Goal: Browse casually

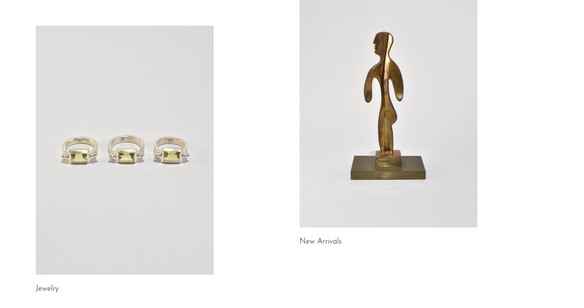
scroll to position [80, 0]
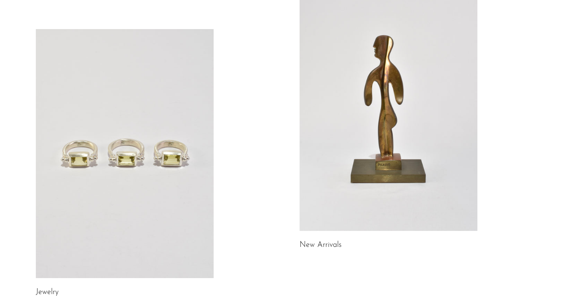
click at [145, 138] on link at bounding box center [125, 153] width 178 height 249
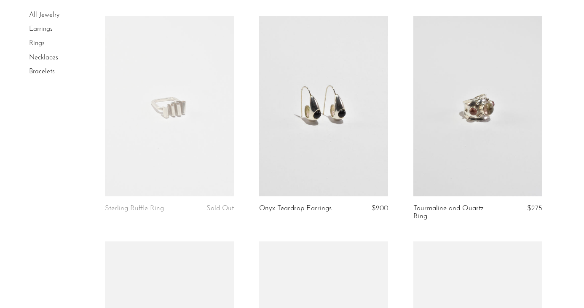
scroll to position [519, 0]
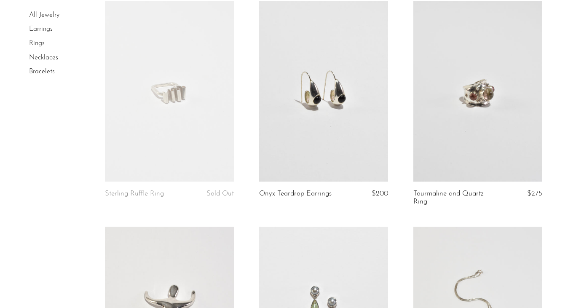
click at [318, 158] on link at bounding box center [323, 91] width 129 height 180
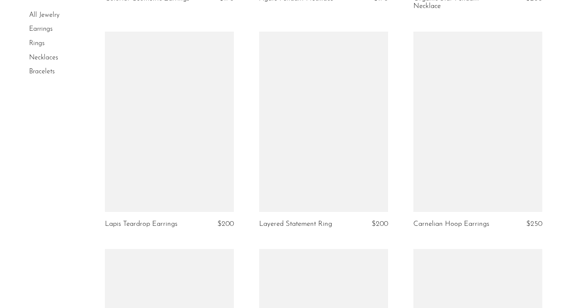
scroll to position [1382, 0]
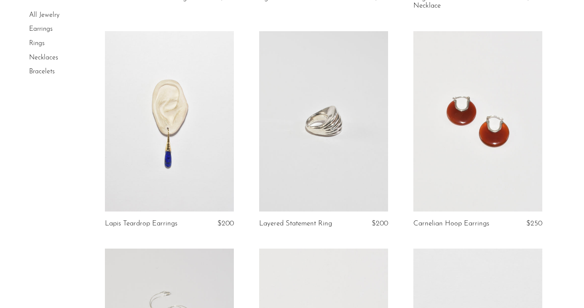
click at [191, 161] on link at bounding box center [169, 121] width 129 height 180
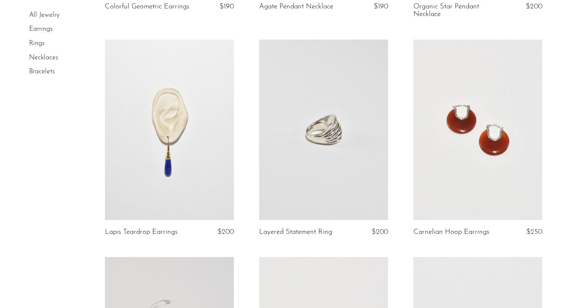
scroll to position [1428, 0]
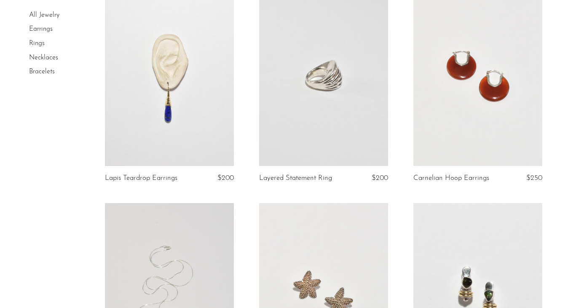
click at [482, 152] on link at bounding box center [477, 76] width 129 height 180
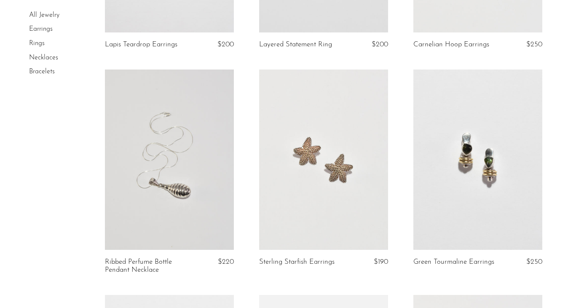
scroll to position [1560, 0]
click at [465, 165] on link at bounding box center [477, 160] width 129 height 180
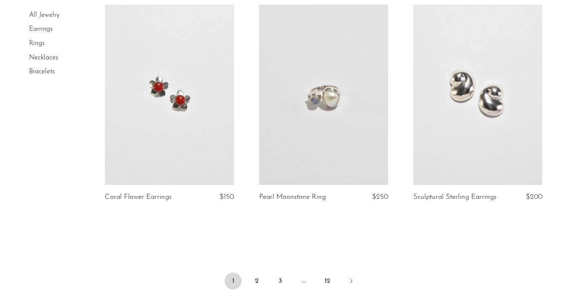
scroll to position [2522, 0]
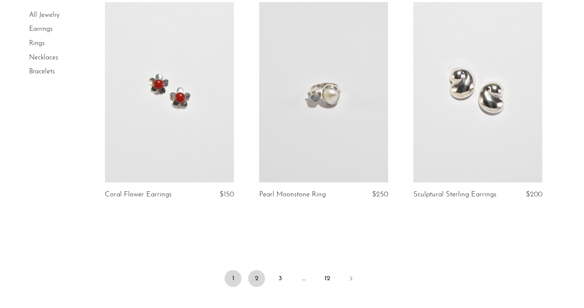
click at [260, 275] on link "2" at bounding box center [256, 278] width 17 height 17
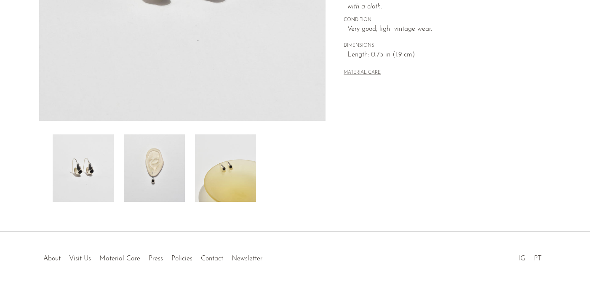
scroll to position [240, 0]
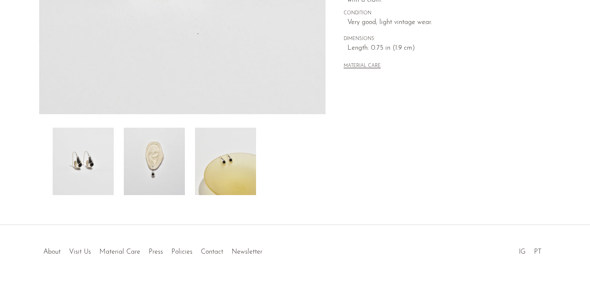
click at [156, 168] on img at bounding box center [154, 161] width 61 height 67
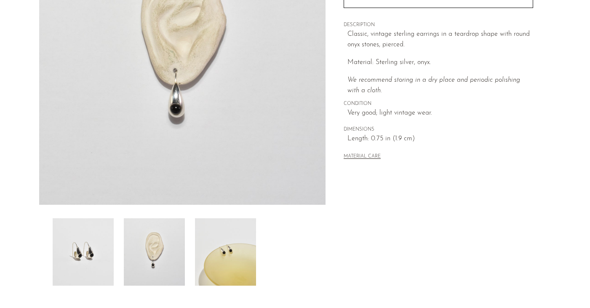
scroll to position [77, 0]
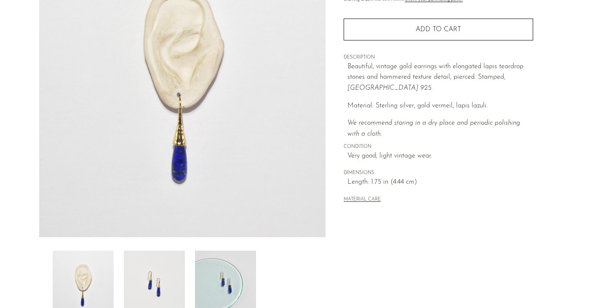
scroll to position [197, 0]
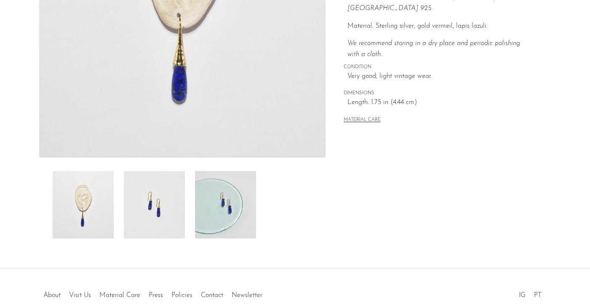
click at [163, 203] on img at bounding box center [154, 204] width 61 height 67
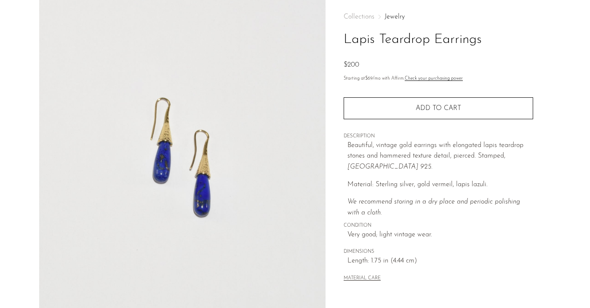
scroll to position [0, 0]
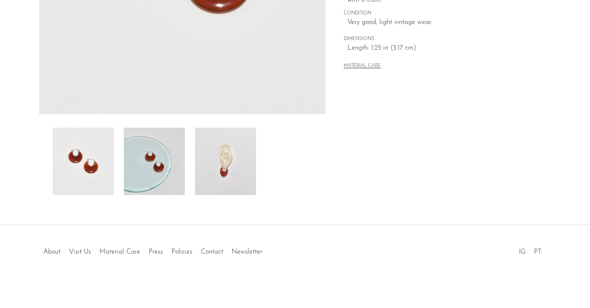
scroll to position [78, 0]
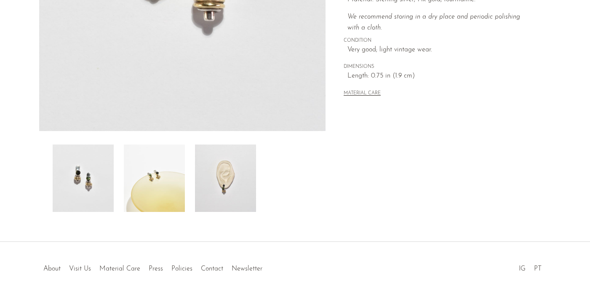
scroll to position [240, 0]
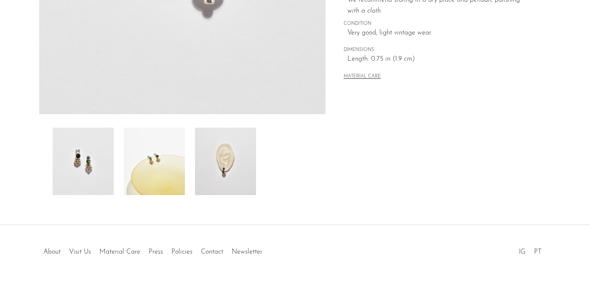
click at [177, 171] on img at bounding box center [154, 161] width 61 height 67
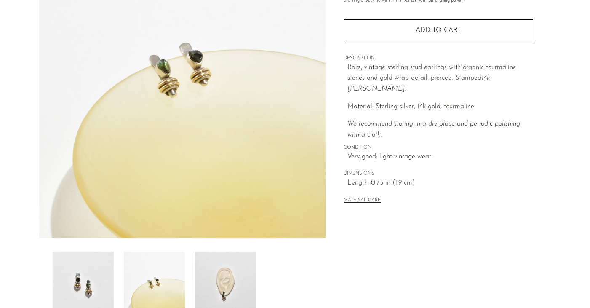
scroll to position [112, 0]
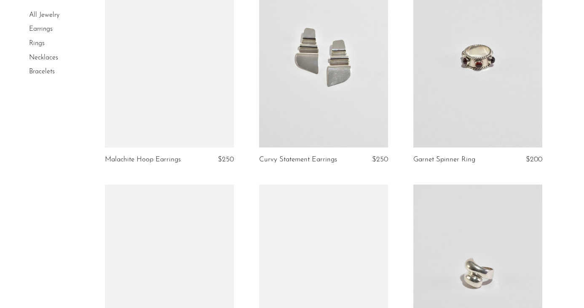
scroll to position [1433, 0]
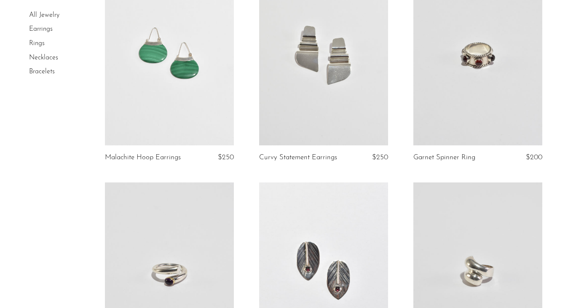
click at [206, 113] on link at bounding box center [169, 55] width 129 height 180
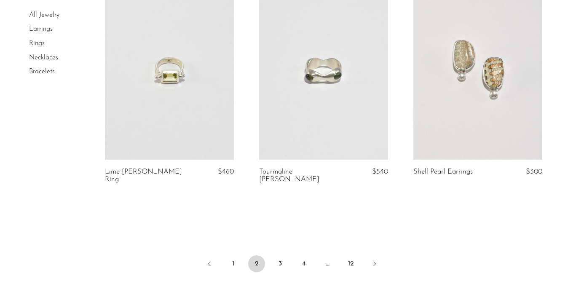
scroll to position [2530, 0]
click at [281, 256] on link "3" at bounding box center [280, 262] width 17 height 17
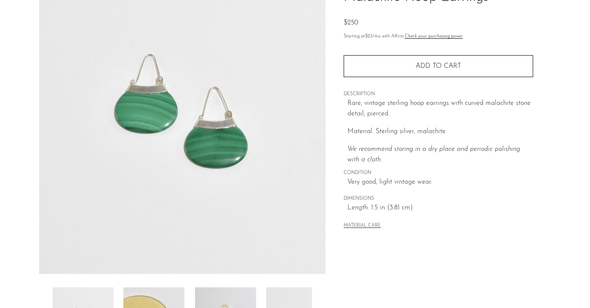
scroll to position [212, 0]
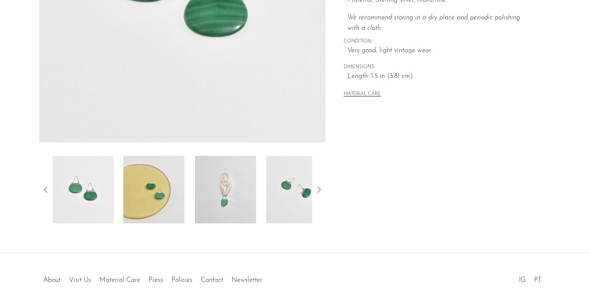
click at [233, 182] on img at bounding box center [225, 189] width 61 height 67
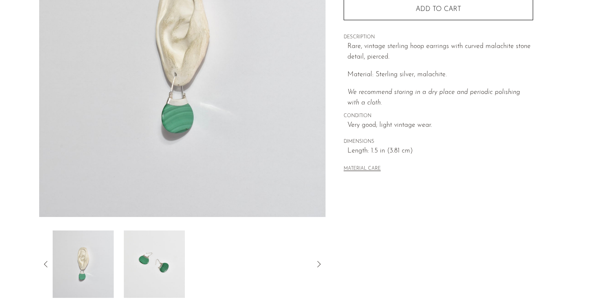
scroll to position [139, 0]
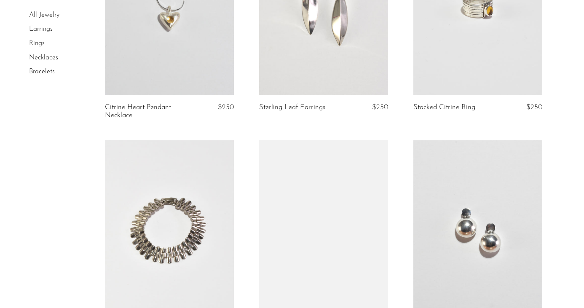
scroll to position [2296, 0]
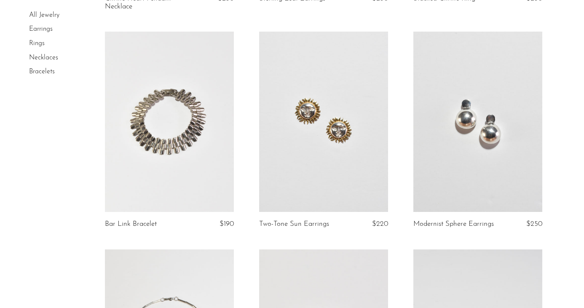
click at [349, 106] on link at bounding box center [323, 122] width 129 height 180
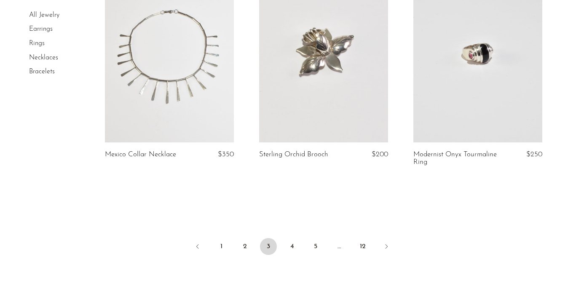
scroll to position [2583, 0]
click at [298, 237] on link "4" at bounding box center [291, 245] width 17 height 17
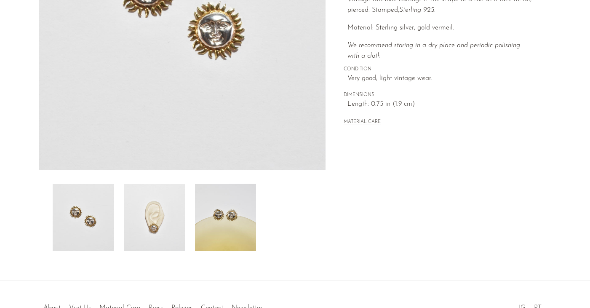
scroll to position [208, 0]
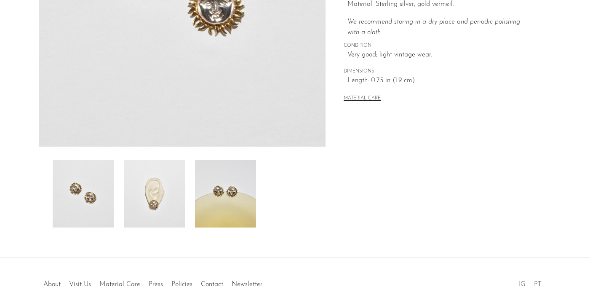
click at [155, 198] on img at bounding box center [154, 193] width 61 height 67
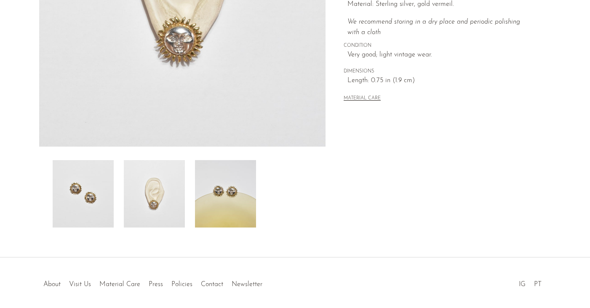
scroll to position [69, 0]
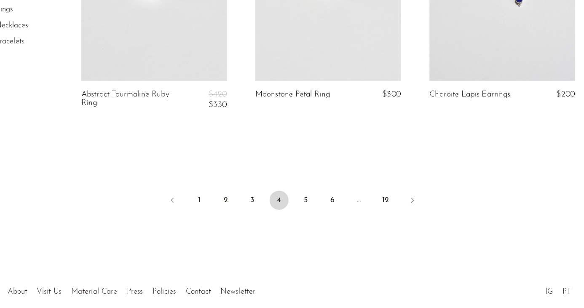
scroll to position [2627, 0]
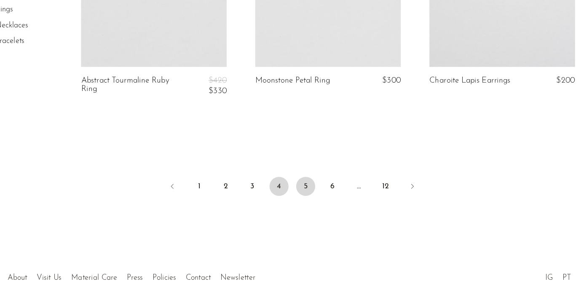
click at [300, 192] on link "5" at bounding box center [303, 200] width 17 height 17
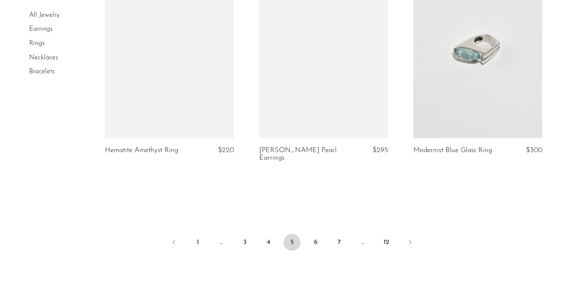
scroll to position [2569, 0]
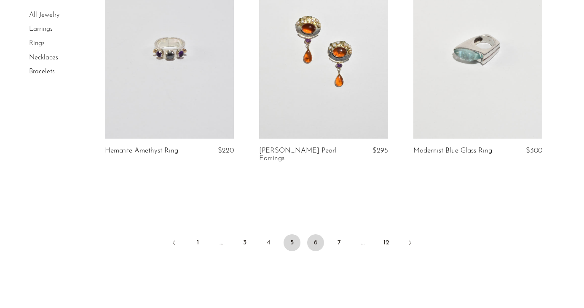
click at [313, 247] on link "6" at bounding box center [315, 242] width 17 height 17
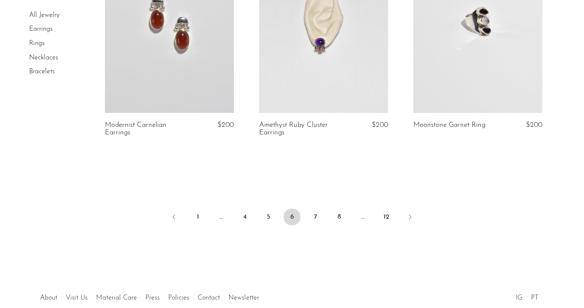
scroll to position [2566, 0]
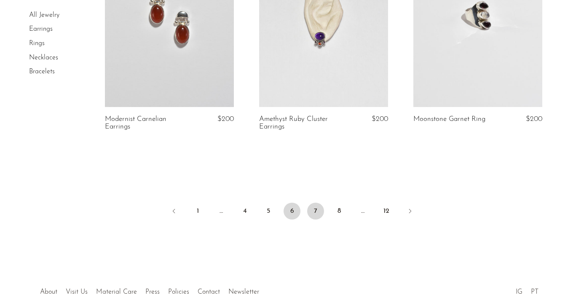
click at [317, 211] on link "7" at bounding box center [315, 211] width 17 height 17
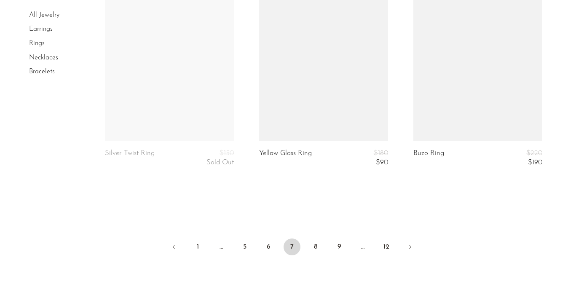
scroll to position [2623, 0]
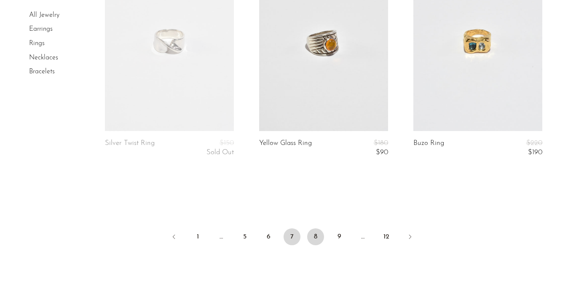
click at [312, 234] on link "8" at bounding box center [315, 236] width 17 height 17
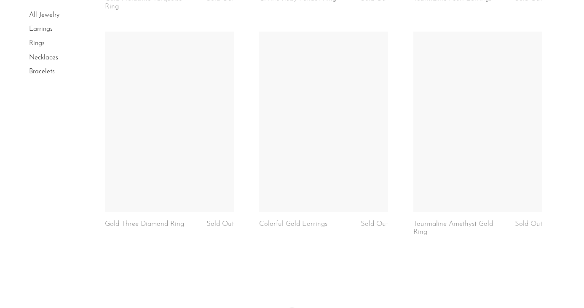
scroll to position [2596, 0]
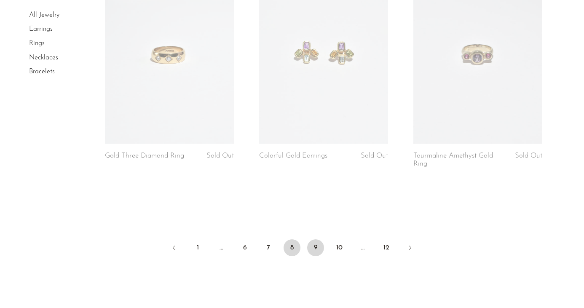
click at [317, 250] on link "9" at bounding box center [315, 247] width 17 height 17
